Goal: Task Accomplishment & Management: Use online tool/utility

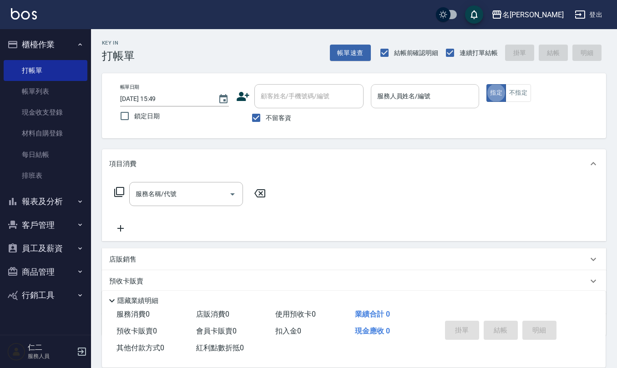
click at [410, 92] on div "服務人員姓名/編號 服務人員姓名/編號" at bounding box center [425, 96] width 109 height 24
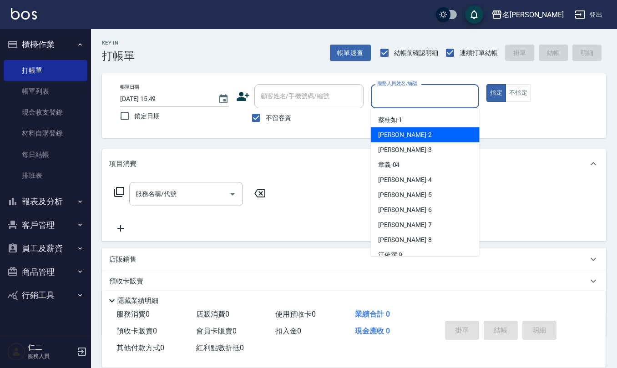
click at [199, 128] on div "帳單日期 [DATE] 15:49 鎖定日期 顧客姓名/手機號碼/編號 顧客姓名/手機號碼/編號 不留客資 服務人員姓名/編號 服務人員姓名/編號 指定 不指定" at bounding box center [354, 105] width 505 height 65
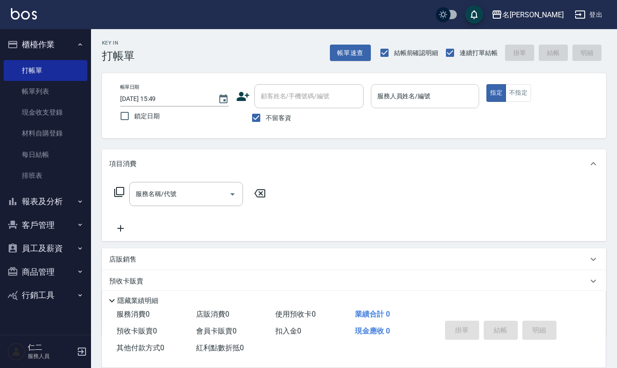
click at [400, 106] on div "服務人員姓名/編號" at bounding box center [425, 96] width 109 height 24
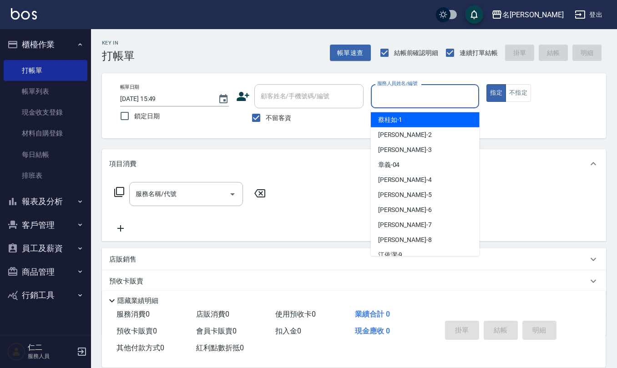
type input "6"
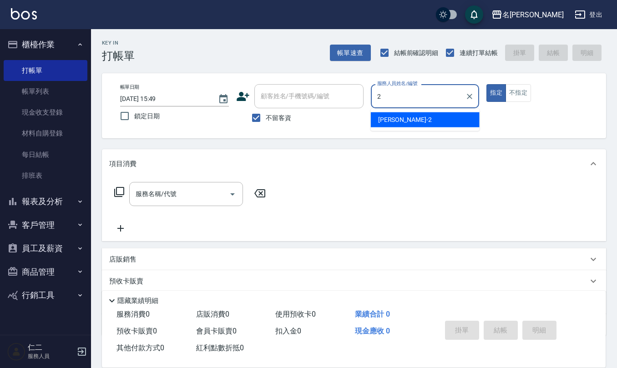
type input "[PERSON_NAME]-2"
type button "true"
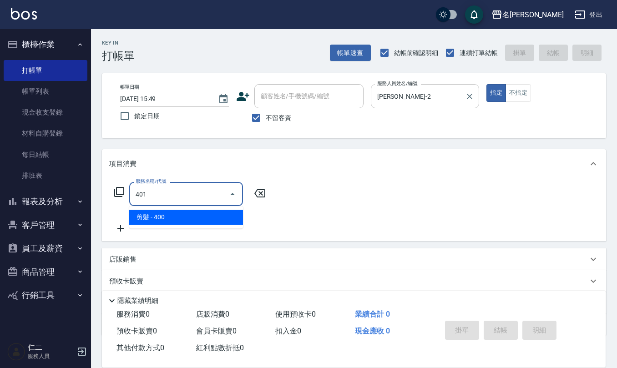
type input "剪髮(401)"
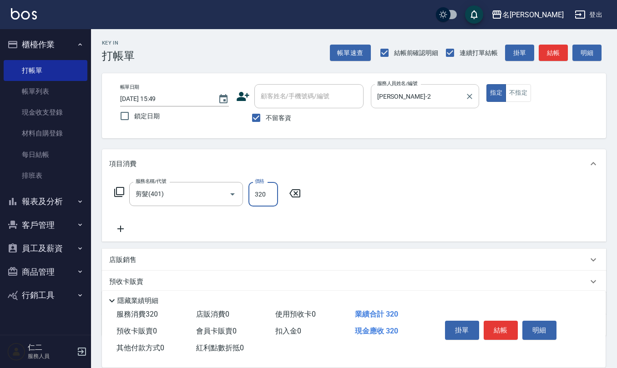
type input "320"
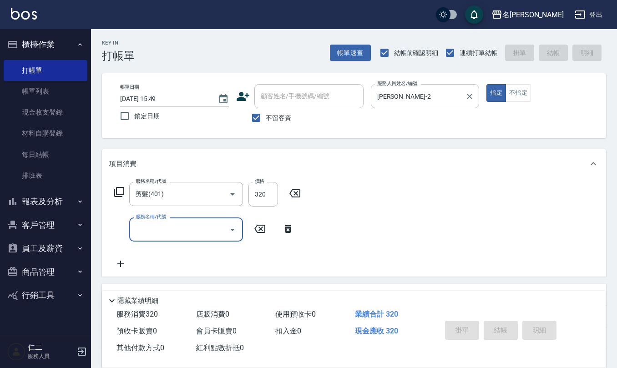
type input "[DATE] 17:01"
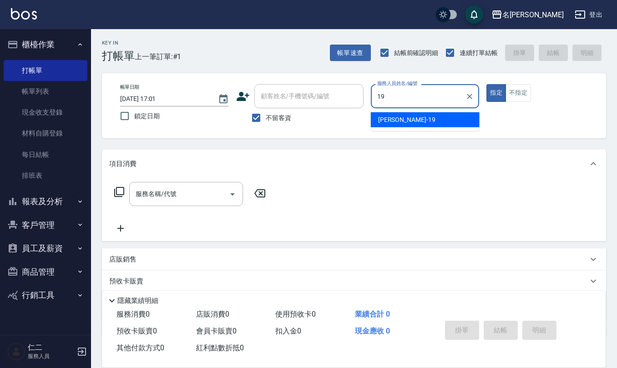
type input "[PERSON_NAME]-19"
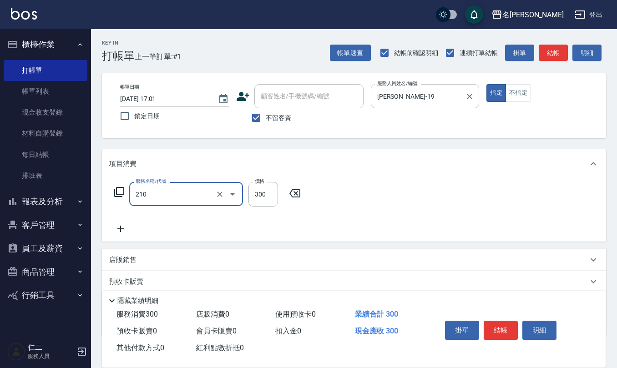
type input "[PERSON_NAME]洗髮精(210)"
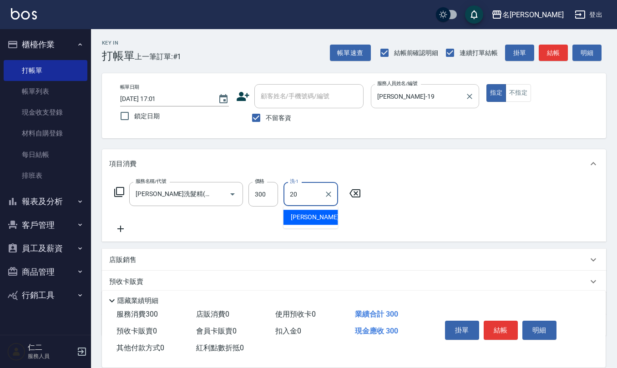
type input "[PERSON_NAME]-20"
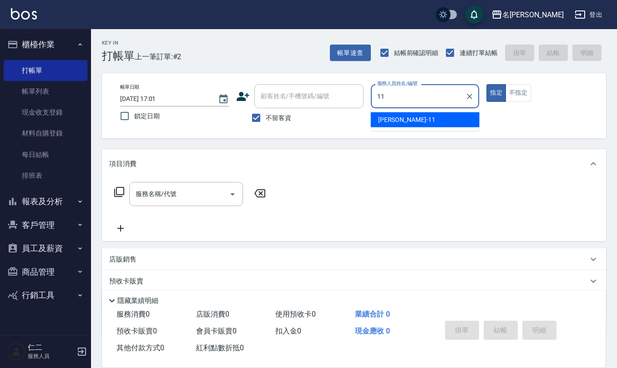
type input "[PERSON_NAME]橙-11"
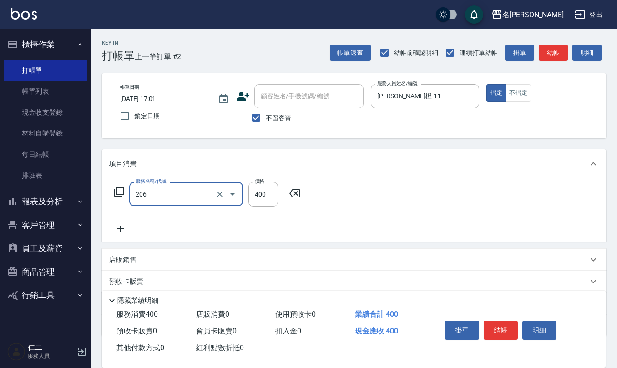
type input "健康洗(206)"
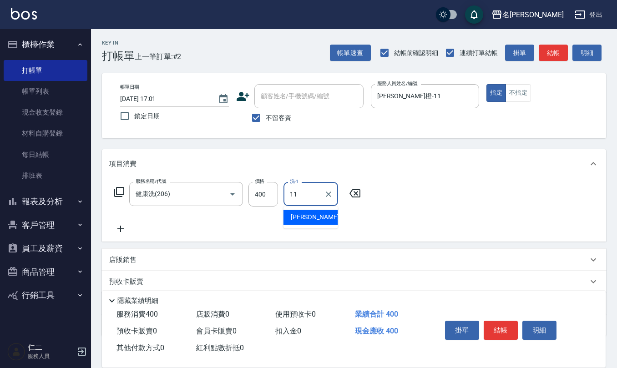
type input "[PERSON_NAME]橙-11"
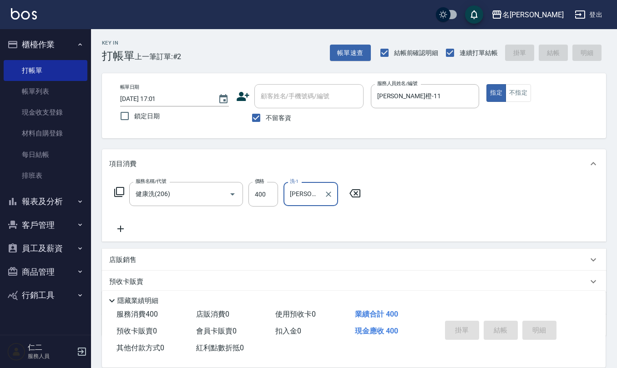
type input "[DATE] 17:04"
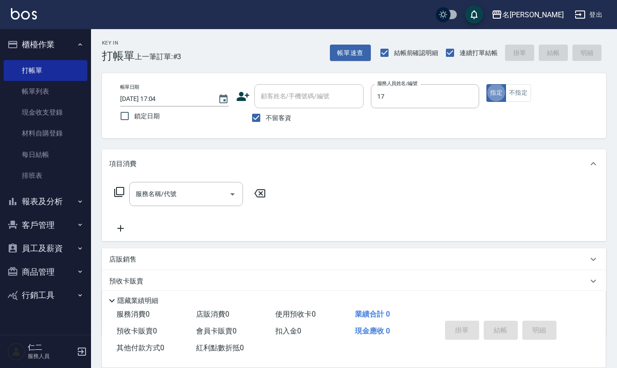
type input "[PERSON_NAME]-17"
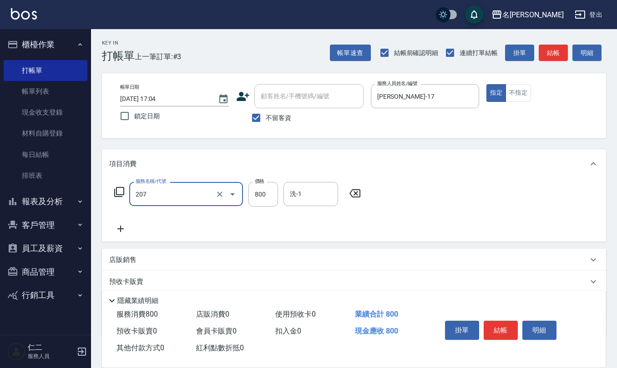
type input "清潔洗(207)"
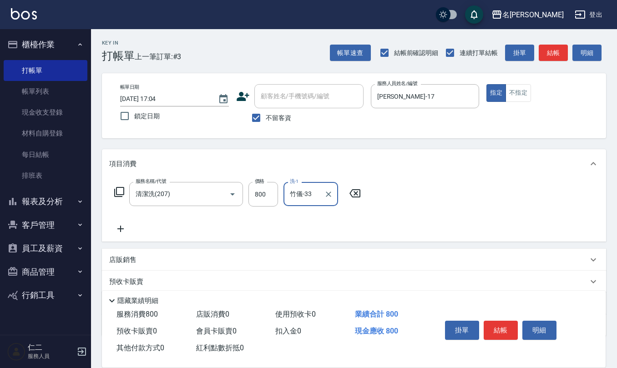
type input "竹儀-33"
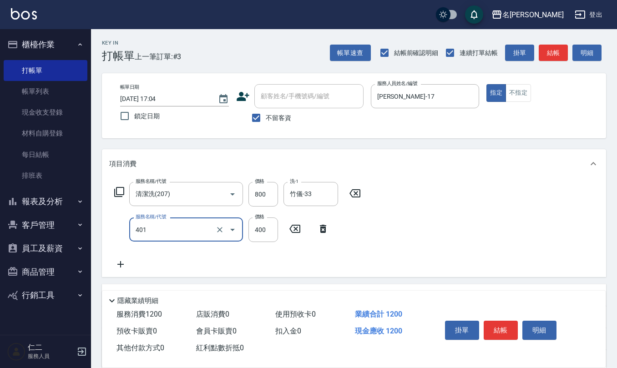
type input "剪髮(401)"
type input "450"
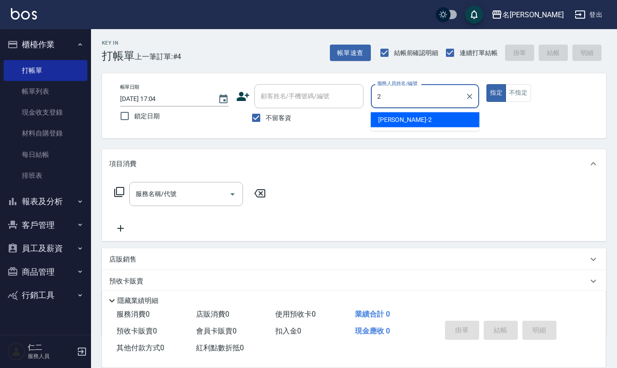
type input "[PERSON_NAME]-2"
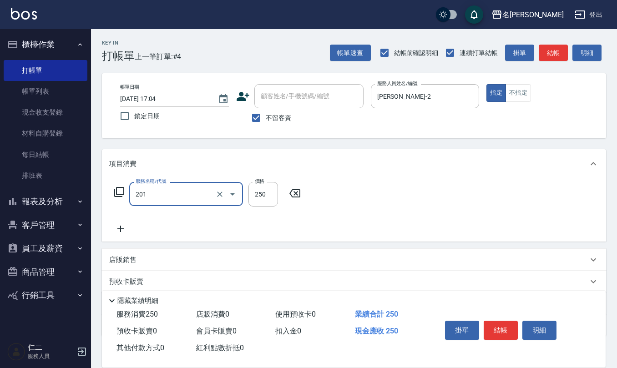
type input "洗髮(201)"
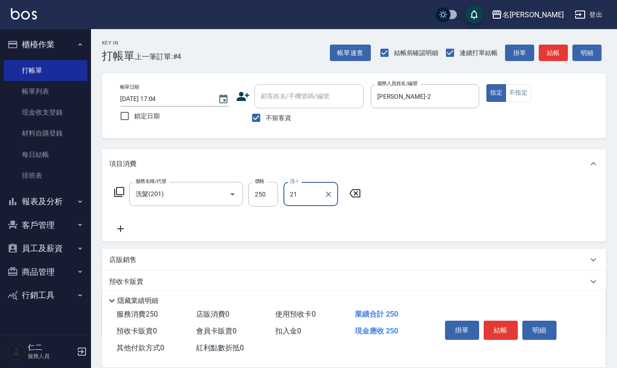
type input "[PERSON_NAME]-21"
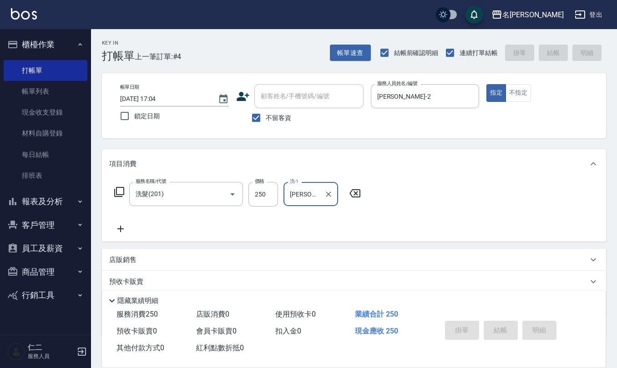
type input "[DATE] 17:05"
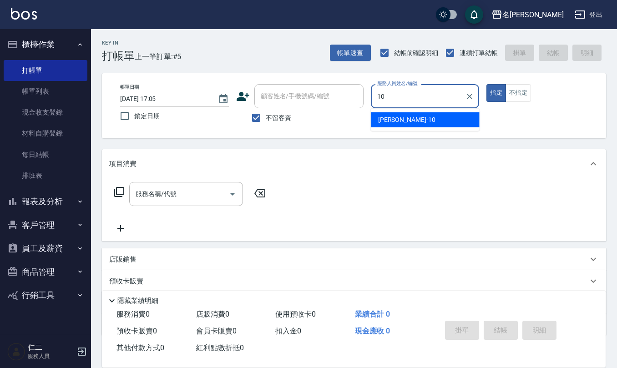
type input "[PERSON_NAME]-10"
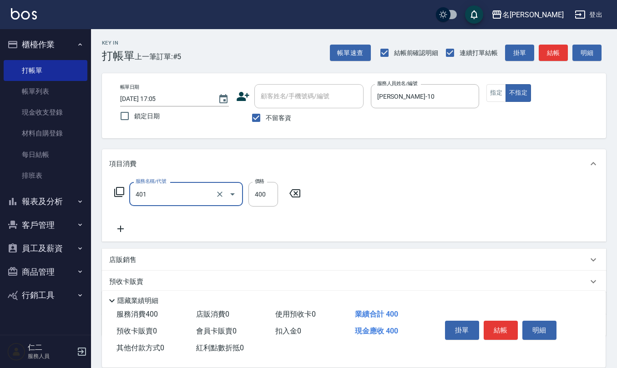
type input "剪髮(401)"
type input "200"
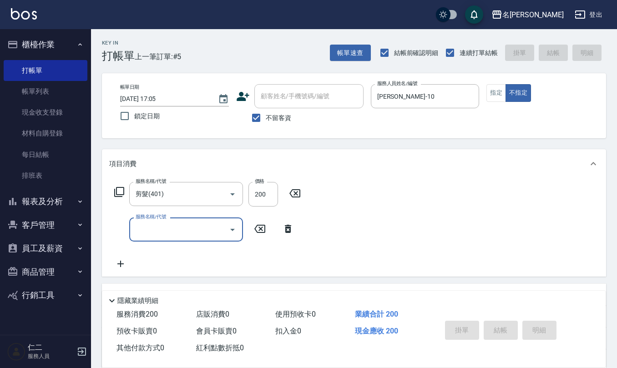
type input "[DATE] 17:06"
